Goal: Transaction & Acquisition: Purchase product/service

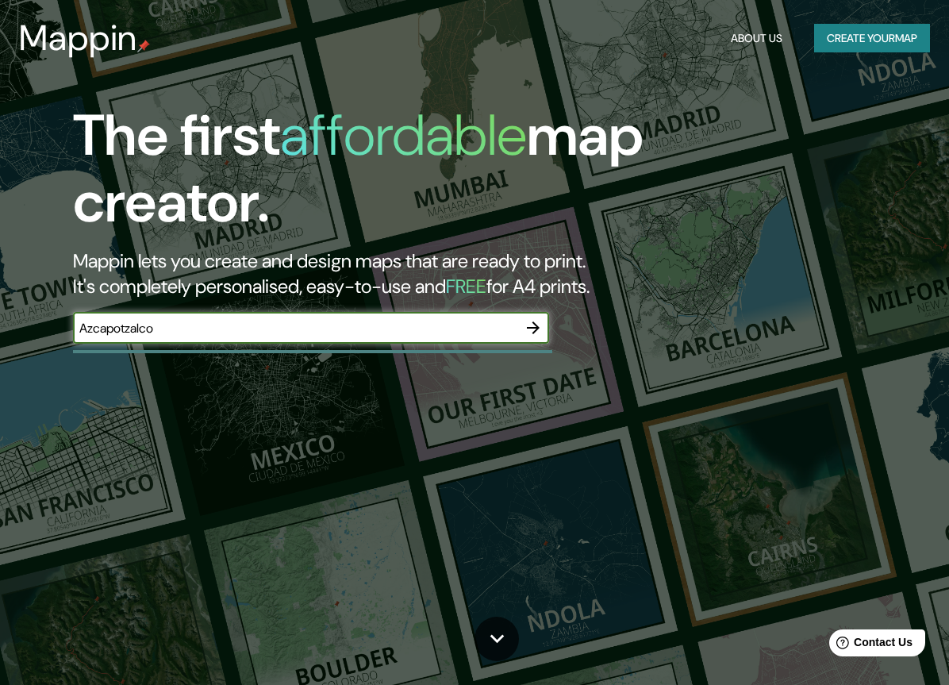
type input "Azcapotzalco"
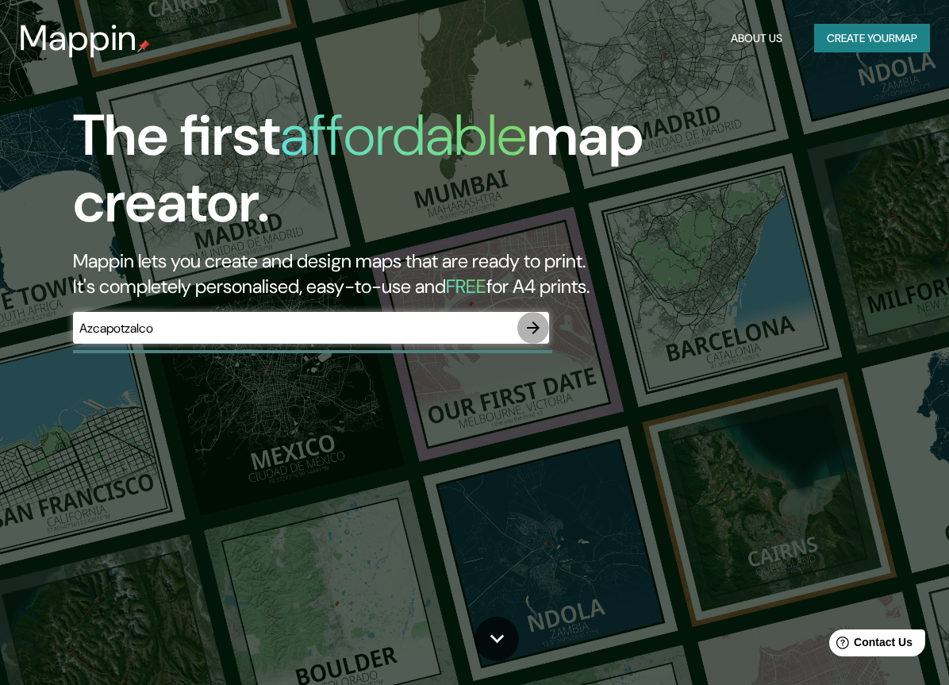
click at [533, 326] on icon "button" at bounding box center [533, 327] width 13 height 13
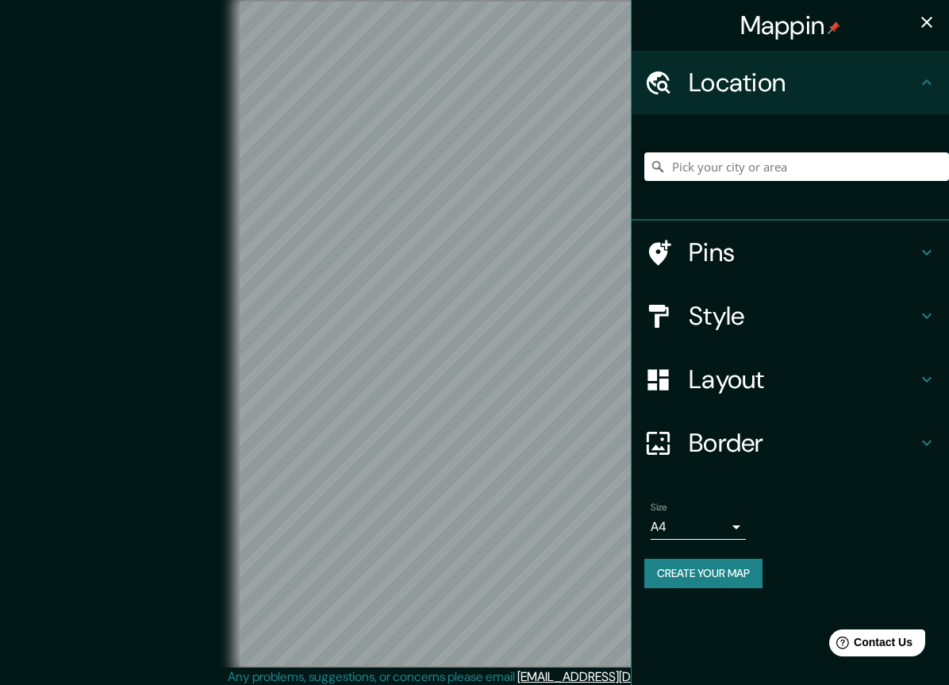
click at [714, 168] on input "Pick your city or area" at bounding box center [796, 166] width 305 height 29
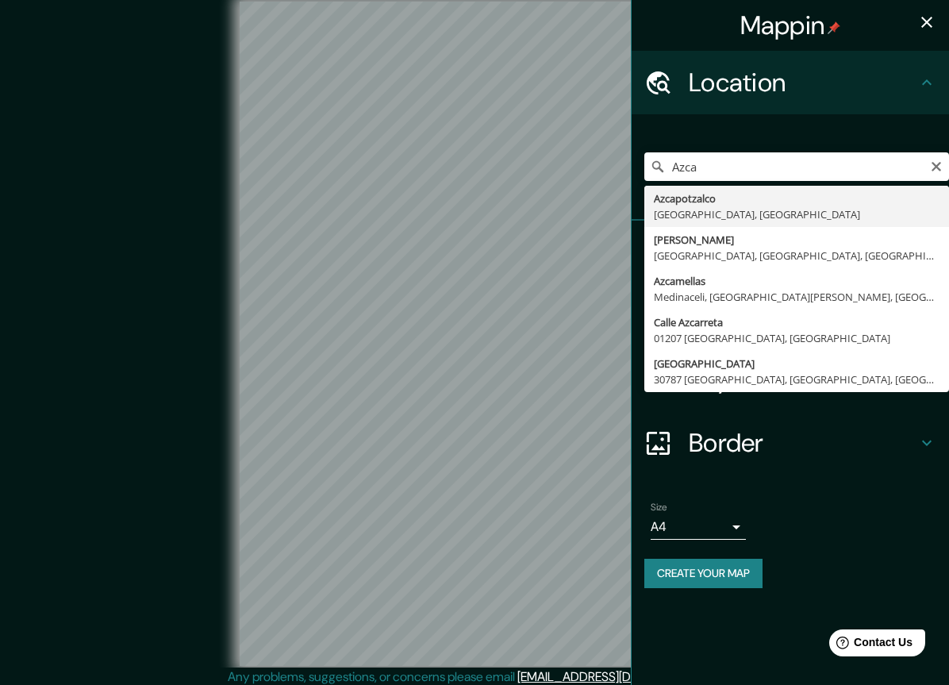
type input "[GEOGRAPHIC_DATA], [GEOGRAPHIC_DATA], [GEOGRAPHIC_DATA]"
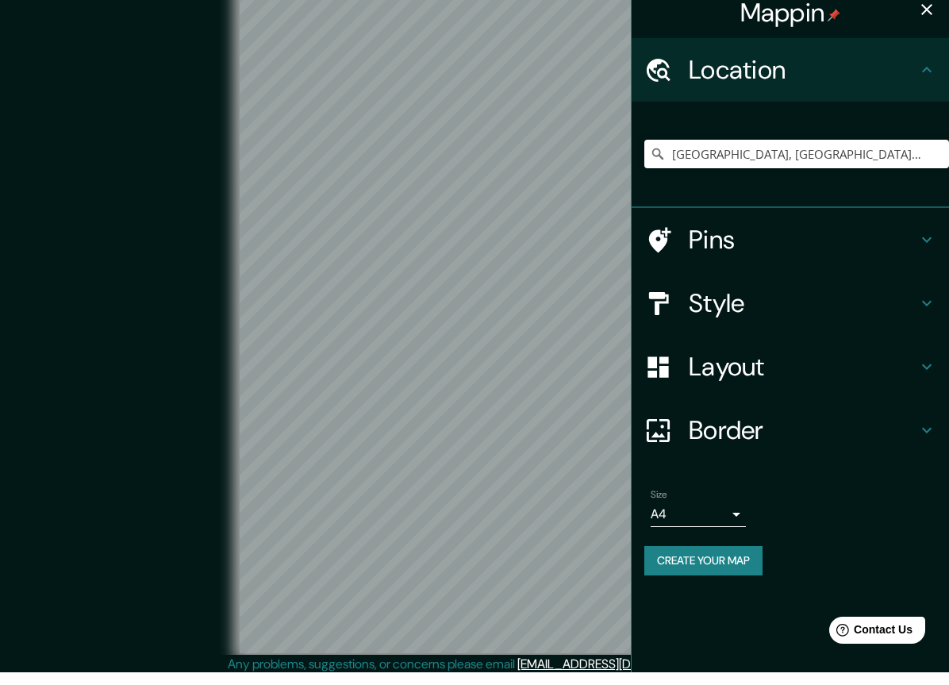
click at [899, 242] on h4 "Pins" at bounding box center [803, 253] width 229 height 32
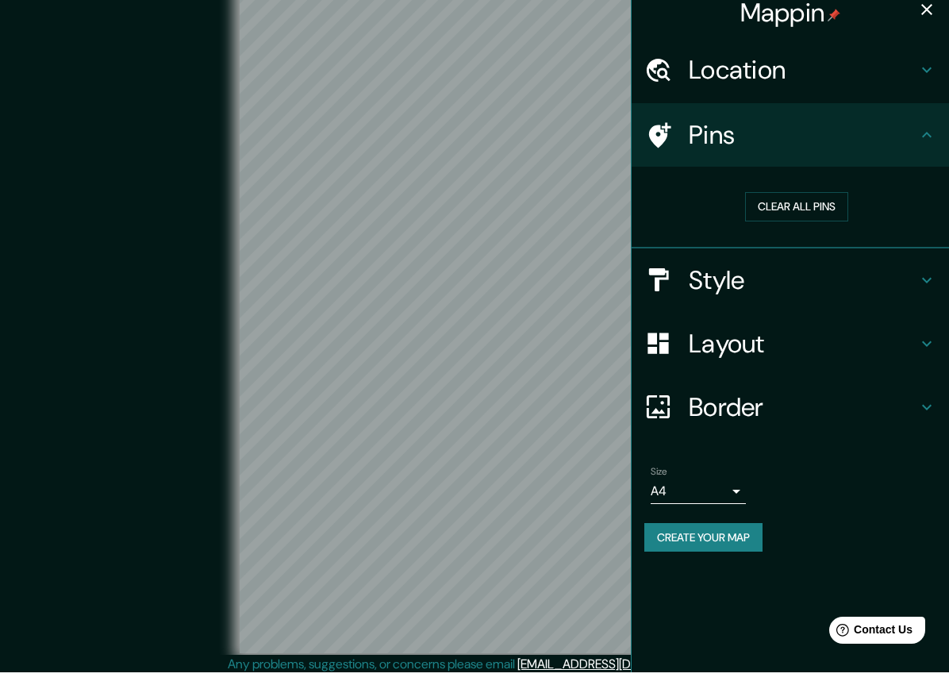
scroll to position [13, 0]
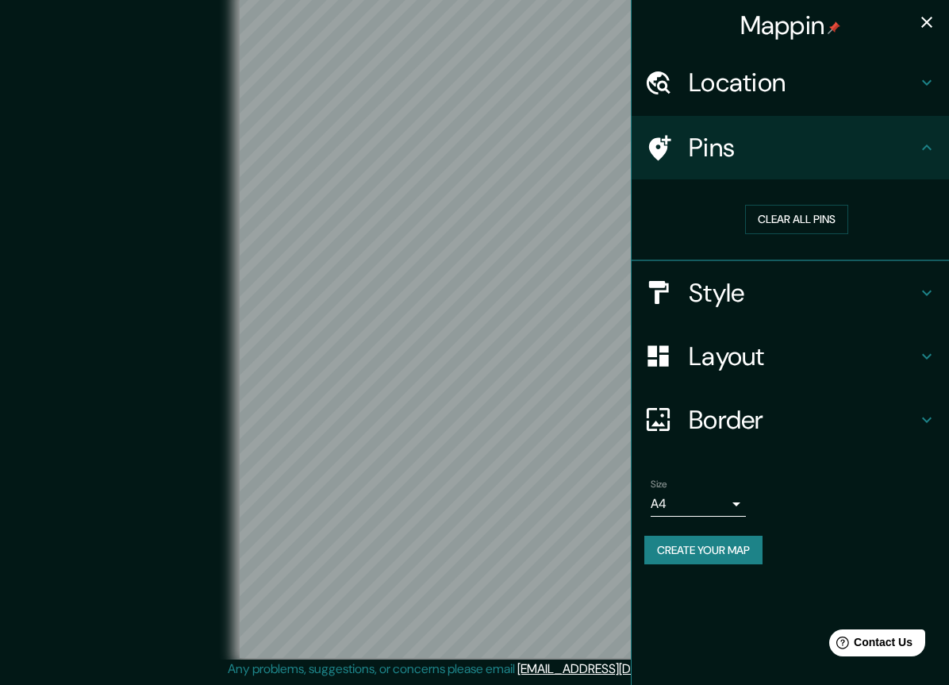
click at [918, 156] on icon at bounding box center [926, 147] width 19 height 19
click at [731, 297] on h4 "Style" at bounding box center [803, 293] width 229 height 32
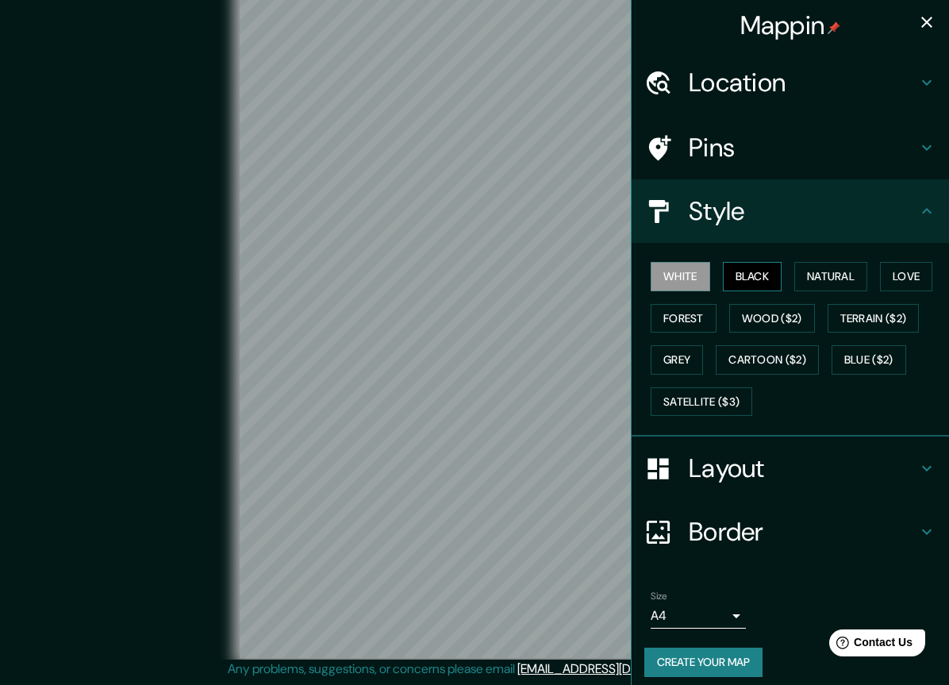
click at [762, 280] on button "Black" at bounding box center [753, 276] width 60 height 29
click at [812, 276] on button "Natural" at bounding box center [830, 276] width 73 height 29
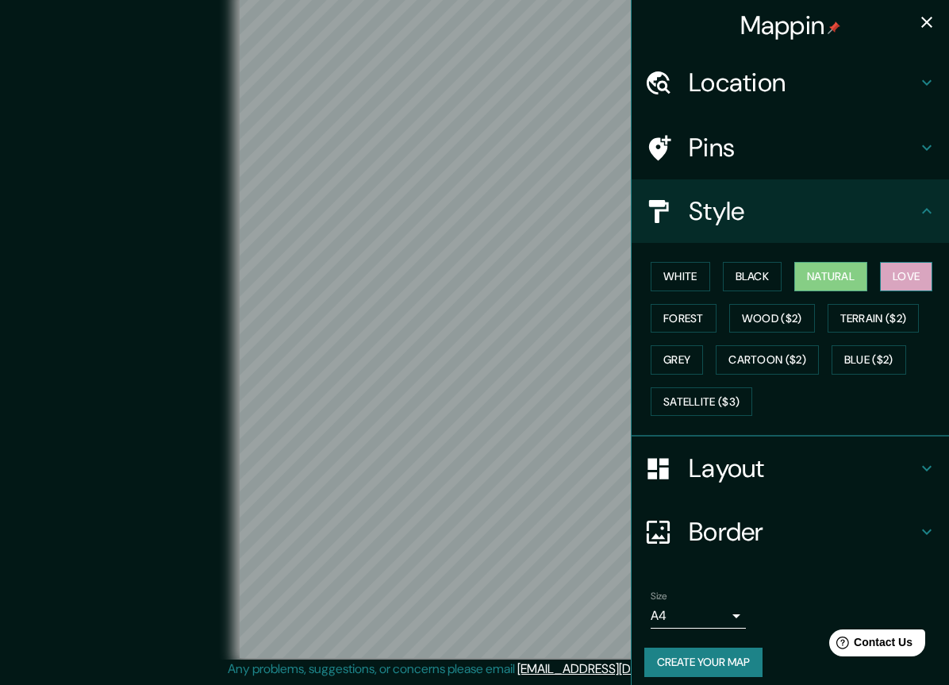
click at [913, 280] on button "Love" at bounding box center [906, 276] width 52 height 29
click at [888, 312] on button "Terrain ($2)" at bounding box center [874, 318] width 92 height 29
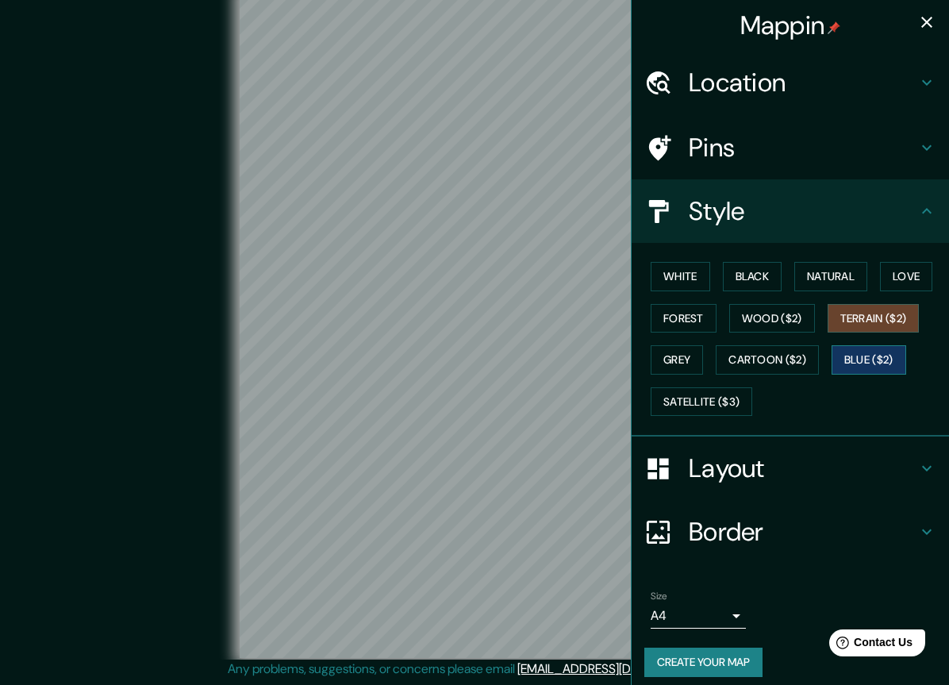
click at [883, 363] on button "Blue ($2)" at bounding box center [869, 359] width 75 height 29
click at [787, 320] on button "Wood ($2)" at bounding box center [772, 318] width 86 height 29
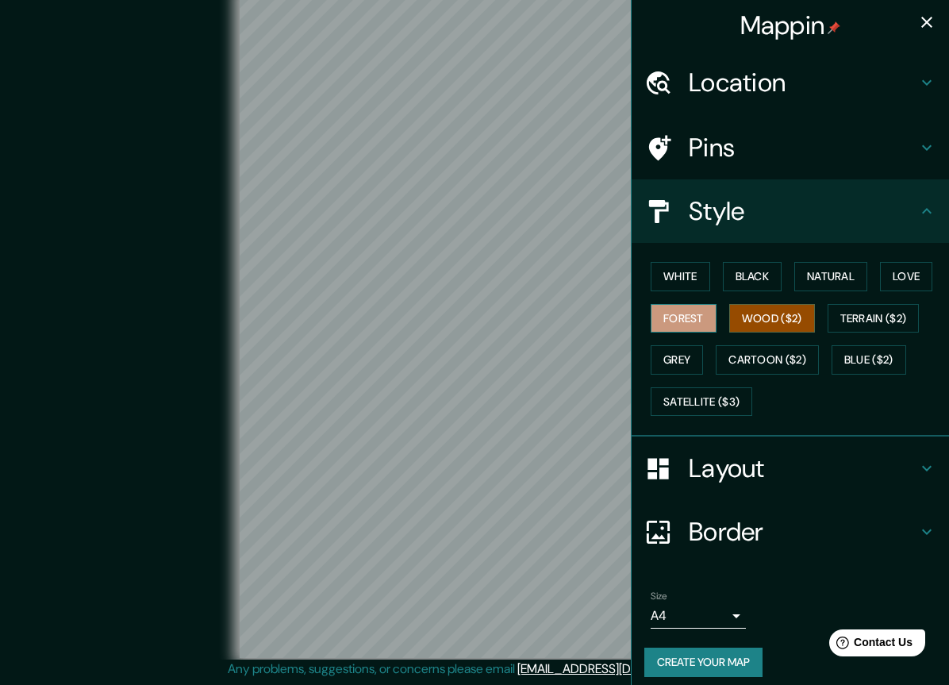
click at [706, 321] on button "Forest" at bounding box center [684, 318] width 66 height 29
click at [827, 287] on button "Natural" at bounding box center [830, 276] width 73 height 29
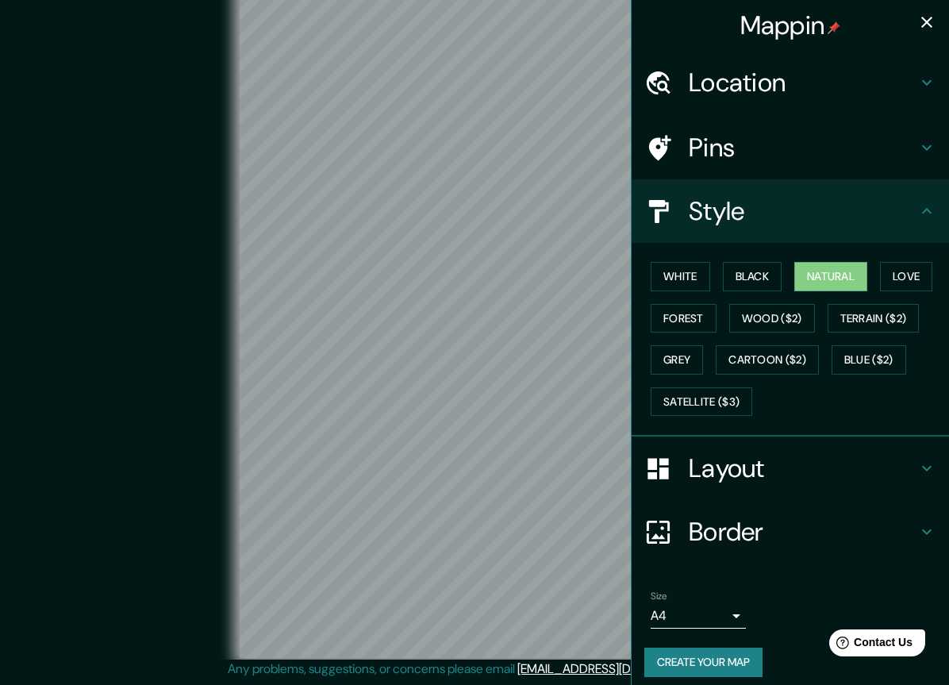
click at [821, 87] on h4 "Location" at bounding box center [803, 83] width 229 height 32
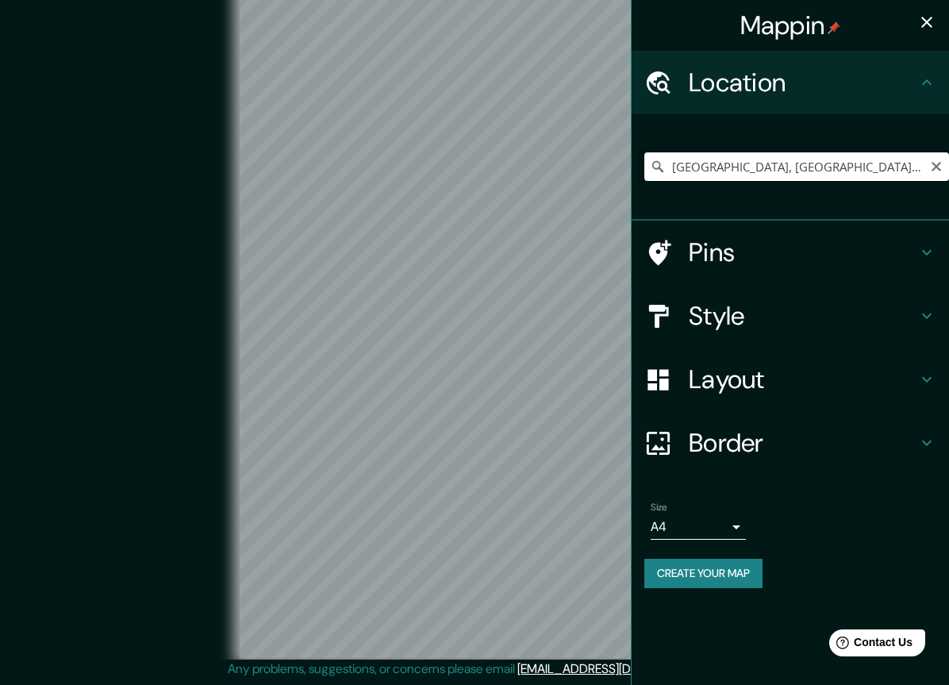
click at [930, 173] on input "[GEOGRAPHIC_DATA], [GEOGRAPHIC_DATA], [GEOGRAPHIC_DATA]" at bounding box center [796, 166] width 305 height 29
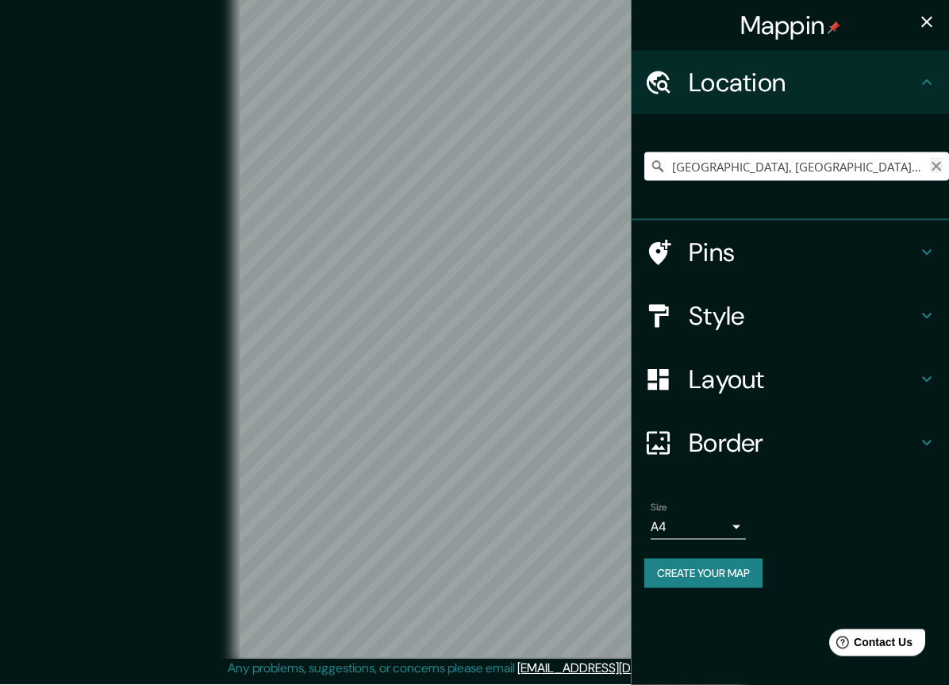
click at [932, 163] on icon "Clear" at bounding box center [936, 166] width 13 height 13
type input "AZCapotzalco, [GEOGRAPHIC_DATA], [GEOGRAPHIC_DATA]"
click at [932, 165] on icon "Clear" at bounding box center [936, 166] width 13 height 13
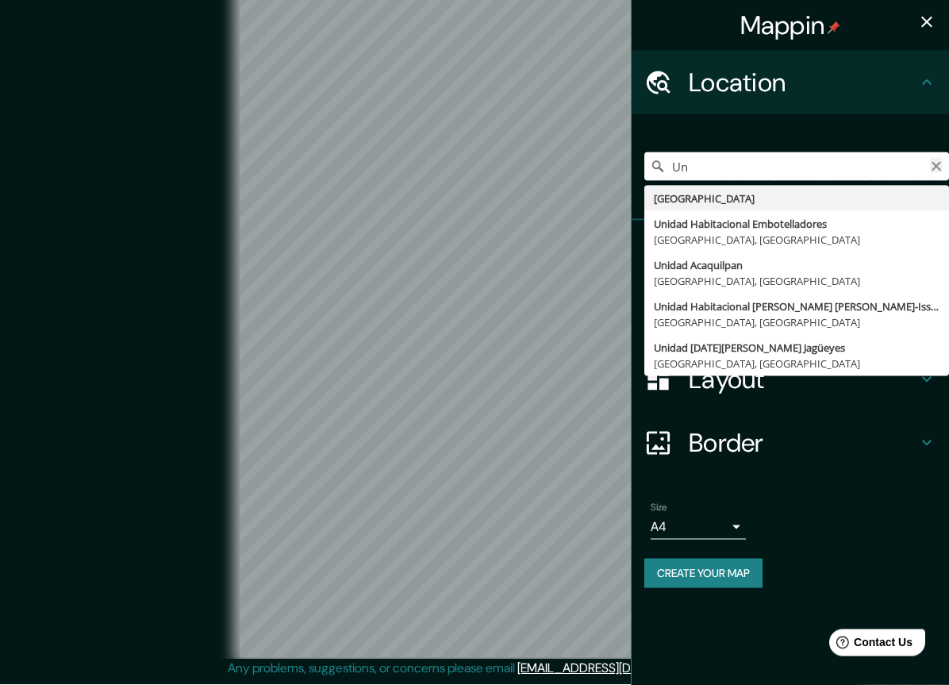
type input "U"
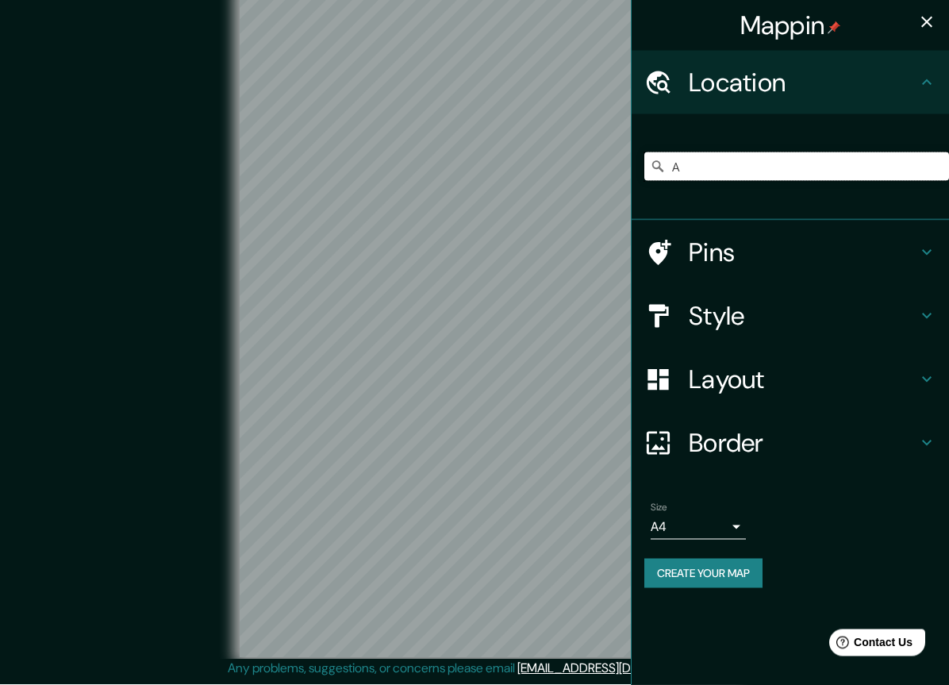
type input "Az"
